Goal: Check status: Check status

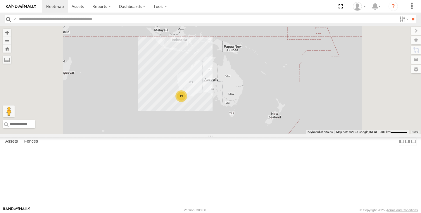
click at [187, 102] on div "19" at bounding box center [181, 96] width 12 height 12
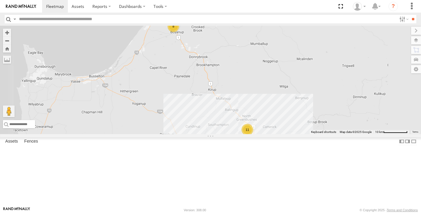
click at [253, 136] on div "11" at bounding box center [247, 130] width 12 height 12
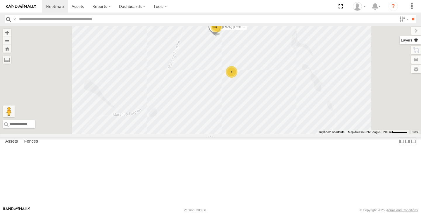
click at [414, 38] on label at bounding box center [409, 40] width 21 height 8
click at [0, 0] on label at bounding box center [0, 0] width 0 height 0
click at [0, 0] on span "Satellite + Roadmap" at bounding box center [0, 0] width 0 height 0
click at [401, 31] on label at bounding box center [411, 31] width 20 height 8
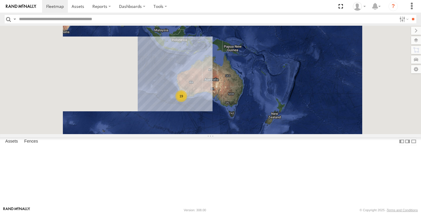
click at [187, 102] on div "19" at bounding box center [181, 96] width 12 height 12
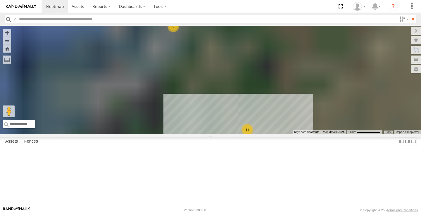
click at [253, 136] on div "11" at bounding box center [247, 130] width 12 height 12
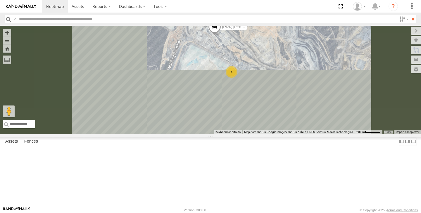
click at [237, 78] on div "4" at bounding box center [231, 72] width 12 height 12
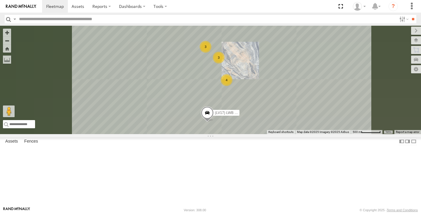
drag, startPoint x: 283, startPoint y: 83, endPoint x: 272, endPoint y: 106, distance: 25.6
click at [272, 106] on div "(LV17) LWB Musso 3 4 3" at bounding box center [210, 80] width 421 height 108
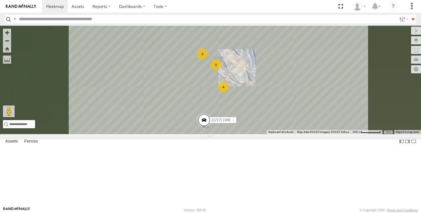
click at [208, 60] on div "3" at bounding box center [202, 54] width 12 height 12
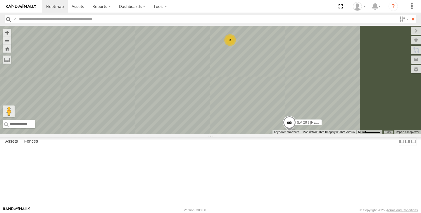
drag, startPoint x: 349, startPoint y: 124, endPoint x: 292, endPoint y: 112, distance: 58.5
click at [293, 113] on div "(LV17) LWB Musso 3 (LV 28 ) Alan dual cab triton" at bounding box center [210, 80] width 421 height 108
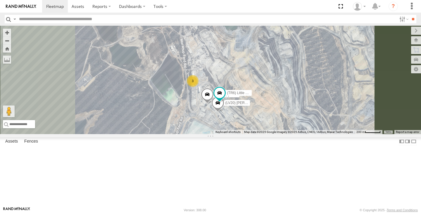
click at [238, 44] on div "(LV17) LWB Musso (LV 28 ) Alan dual cab triton (TR6) Little Tipper (LV20) Tony …" at bounding box center [210, 80] width 421 height 108
